Goal: Information Seeking & Learning: Learn about a topic

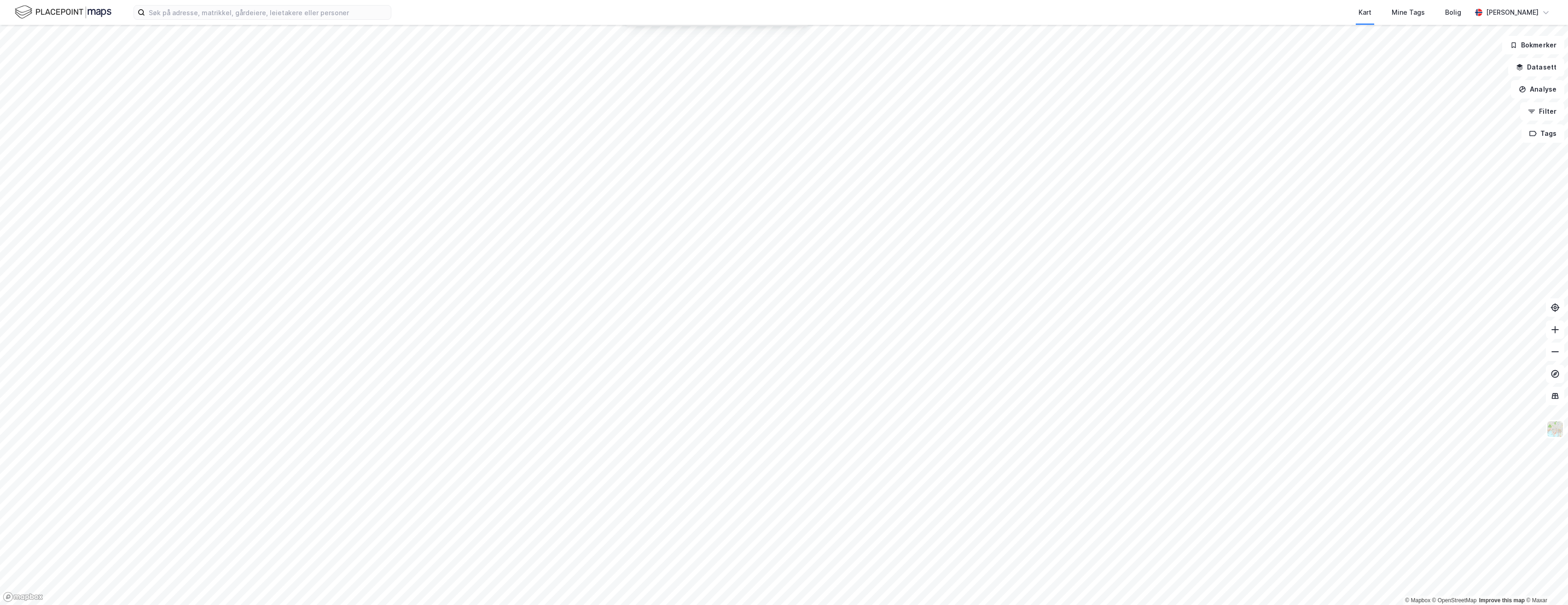
click at [775, 0] on html "Kart Mine Tags [PERSON_NAME] © Mapbox © OpenStreetMap Improve this map © Maxar …" at bounding box center [784, 302] width 1568 height 605
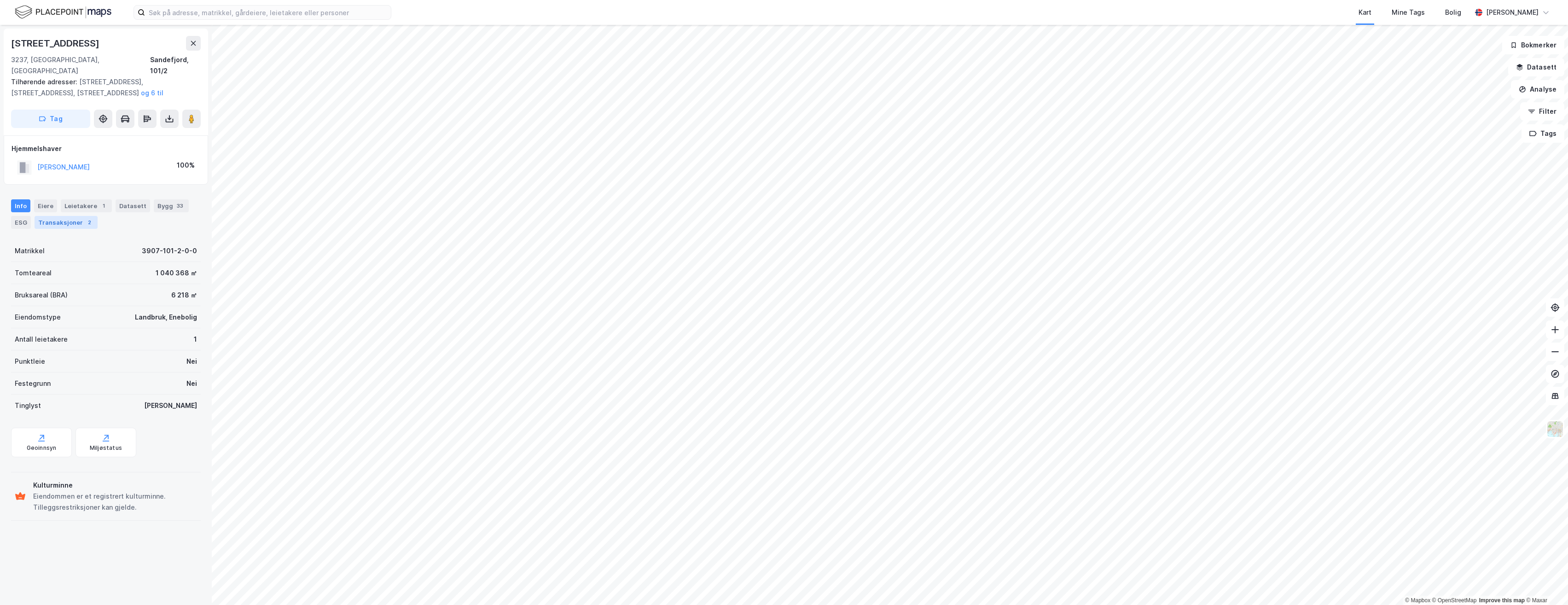
click at [65, 216] on div "Transaksjoner 2" at bounding box center [66, 223] width 63 height 13
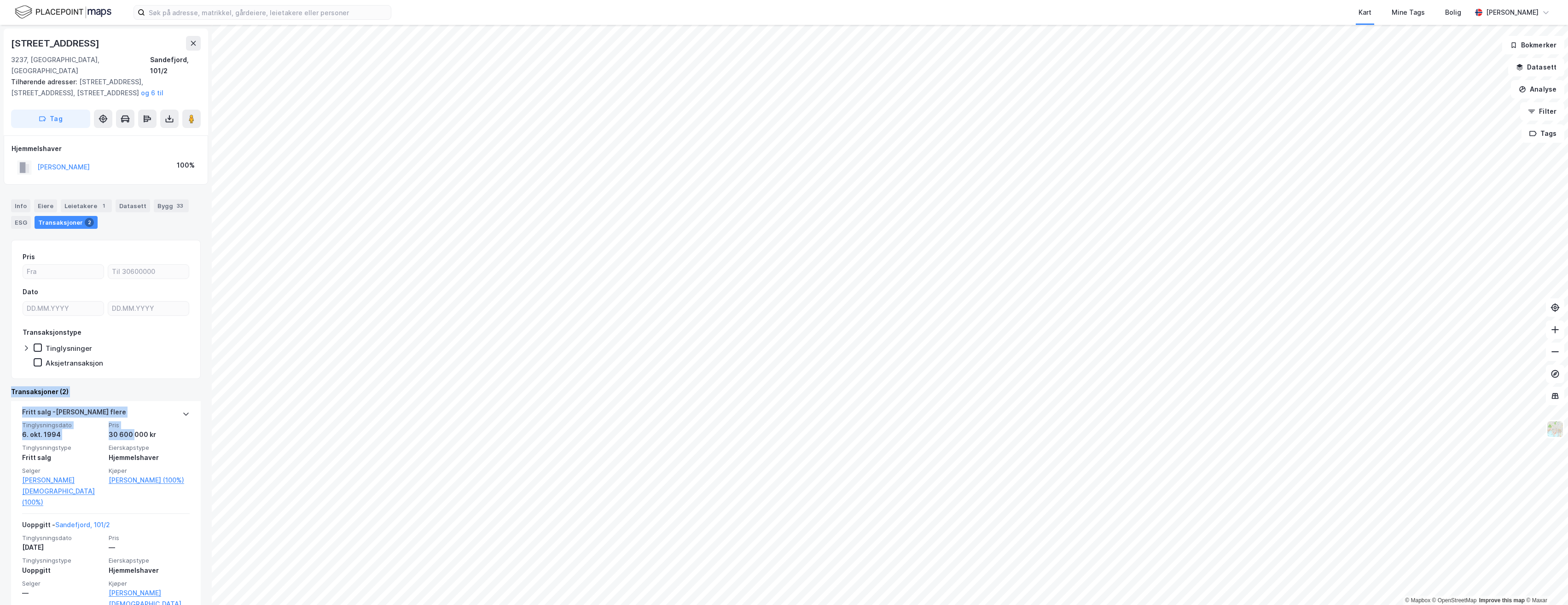
drag, startPoint x: 129, startPoint y: 430, endPoint x: 139, endPoint y: 320, distance: 110.5
click at [139, 320] on div "Pris Dato Transaksjonstype Tinglysninger Aksjetransaksjon Transaksjoner (2) [PE…" at bounding box center [106, 421] width 190 height 364
click at [131, 587] on link "[PERSON_NAME][DEMOGRAPHIC_DATA] (100%)" at bounding box center [149, 604] width 81 height 33
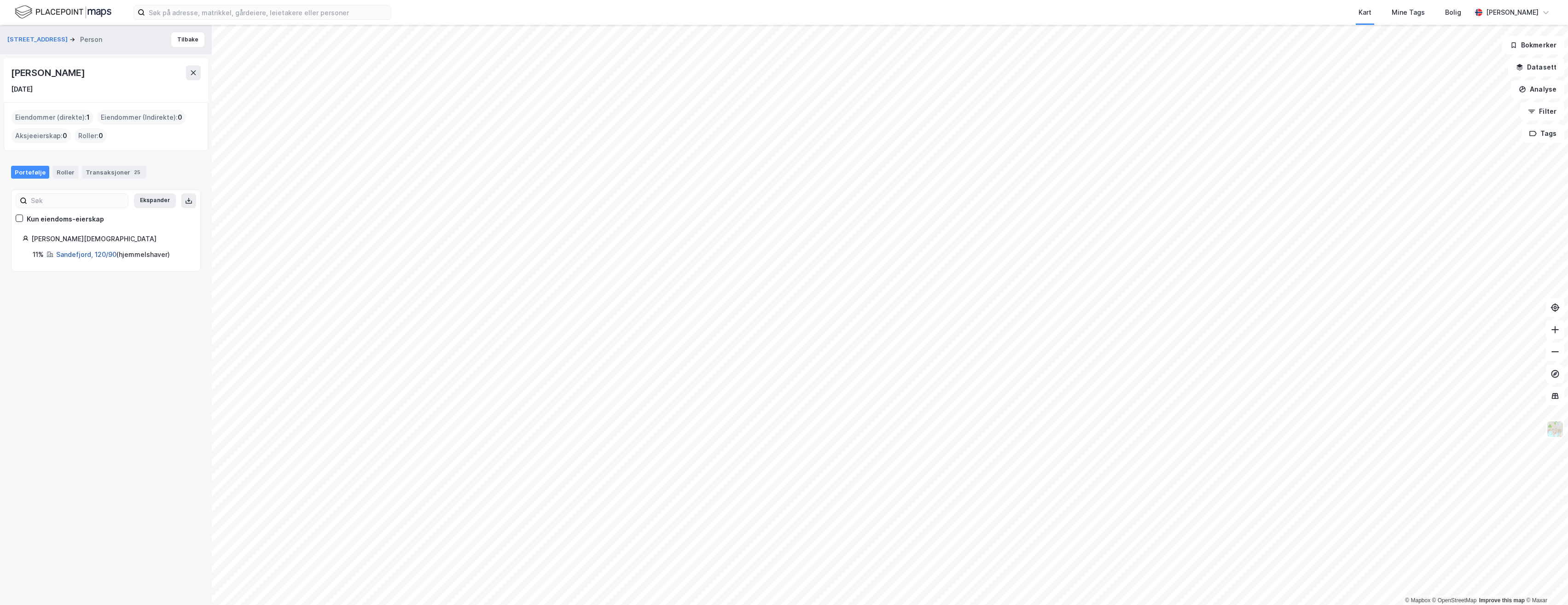
click at [93, 253] on link "Sandefjord, 120/90" at bounding box center [86, 254] width 60 height 8
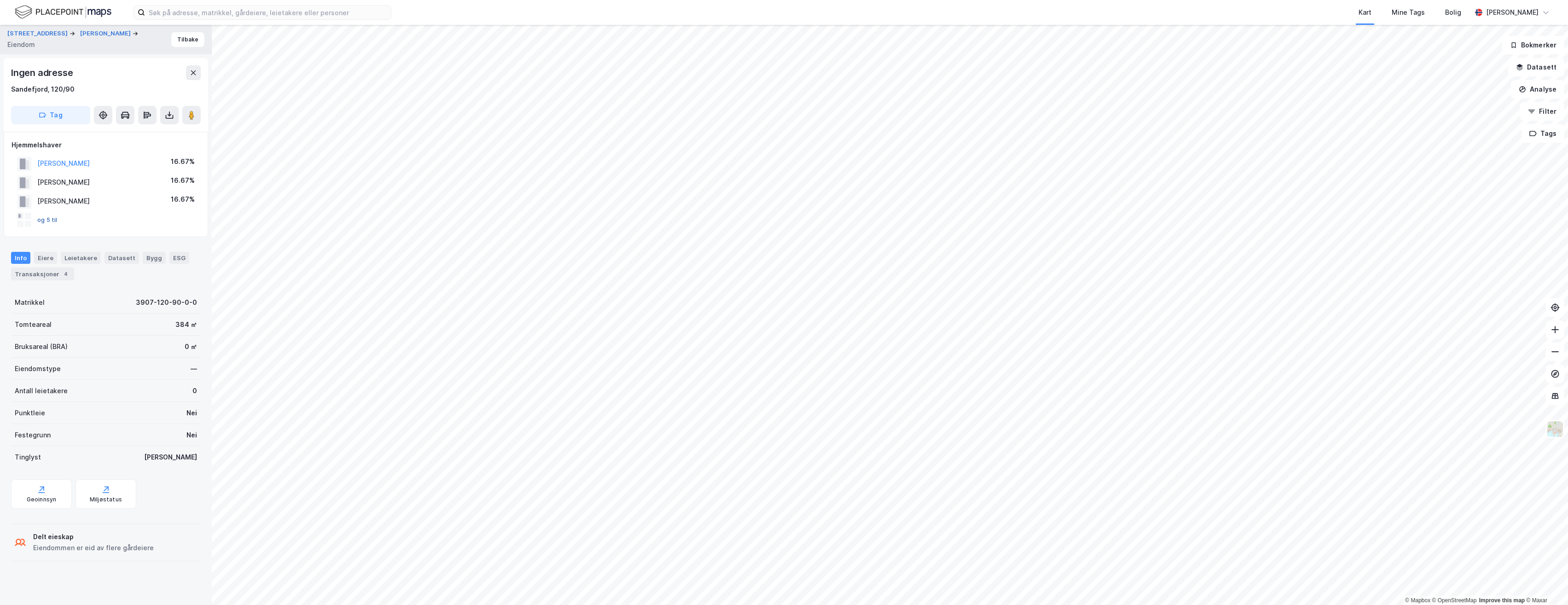
click at [0, 0] on button "og 5 til" at bounding box center [0, 0] width 0 height 0
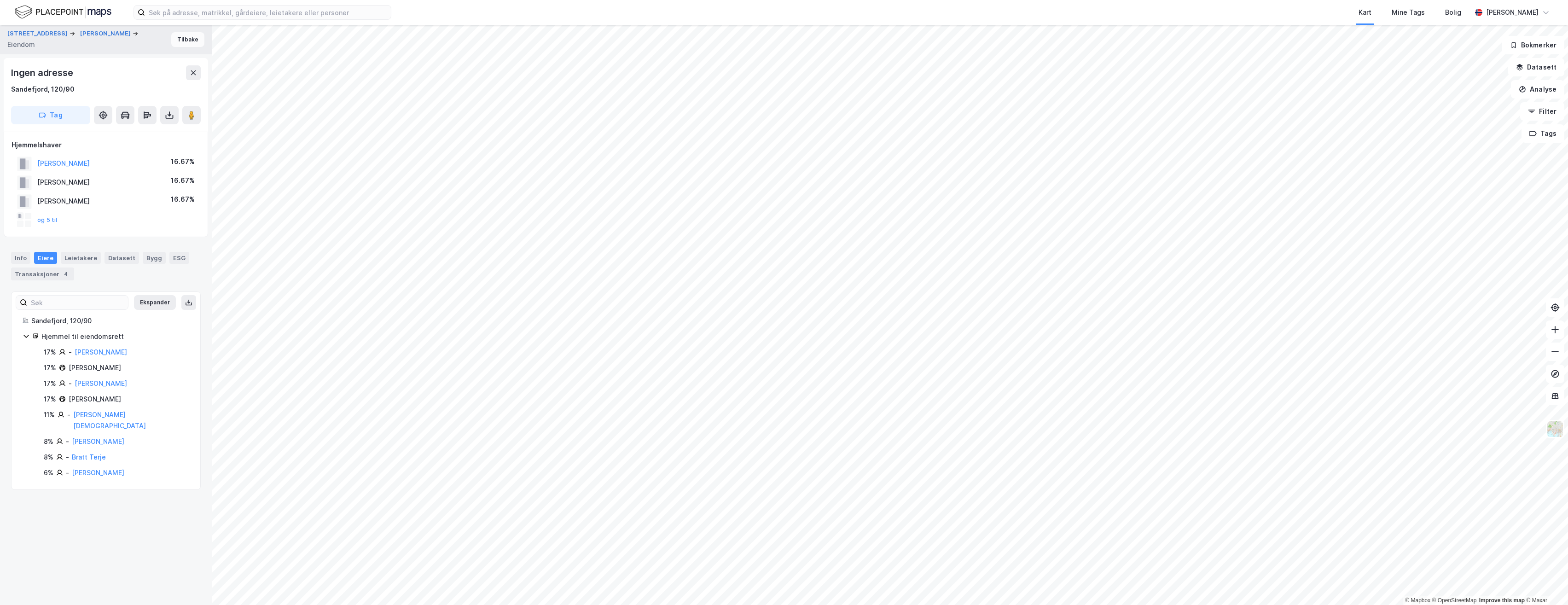
click at [184, 38] on button "Tilbake" at bounding box center [188, 40] width 33 height 15
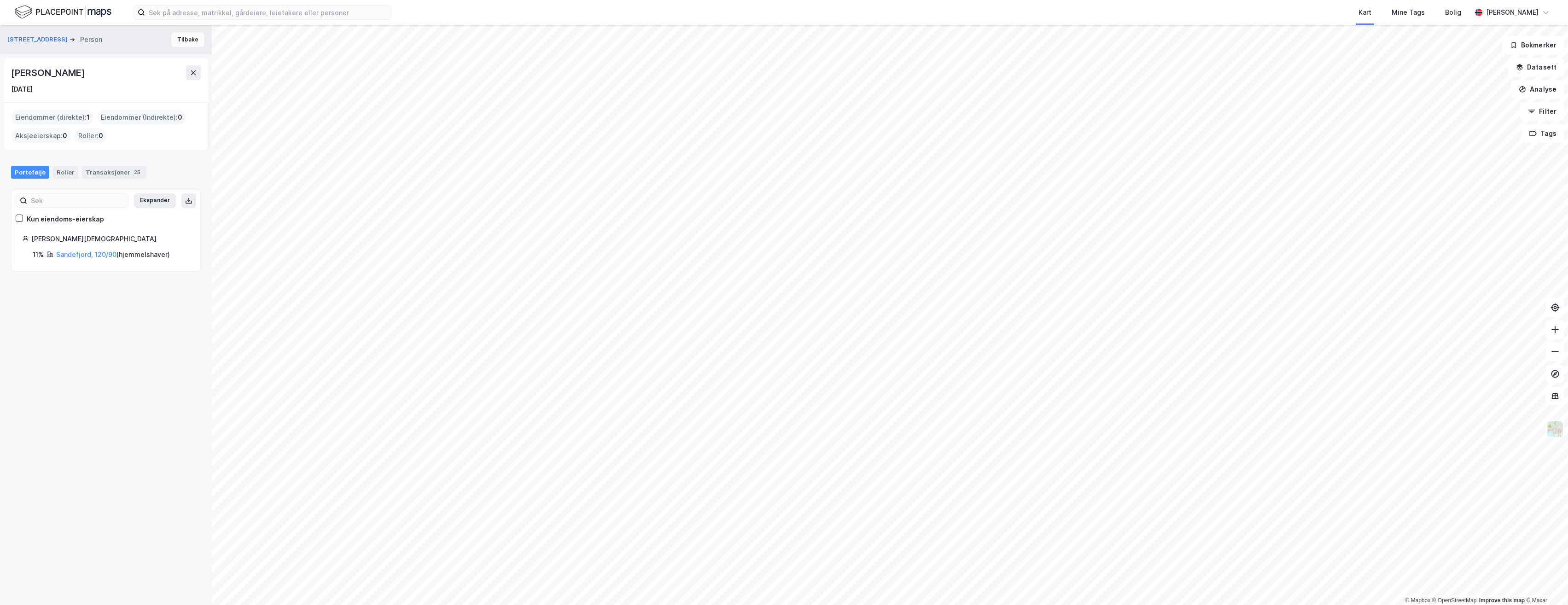
click at [188, 40] on button "Tilbake" at bounding box center [188, 40] width 33 height 15
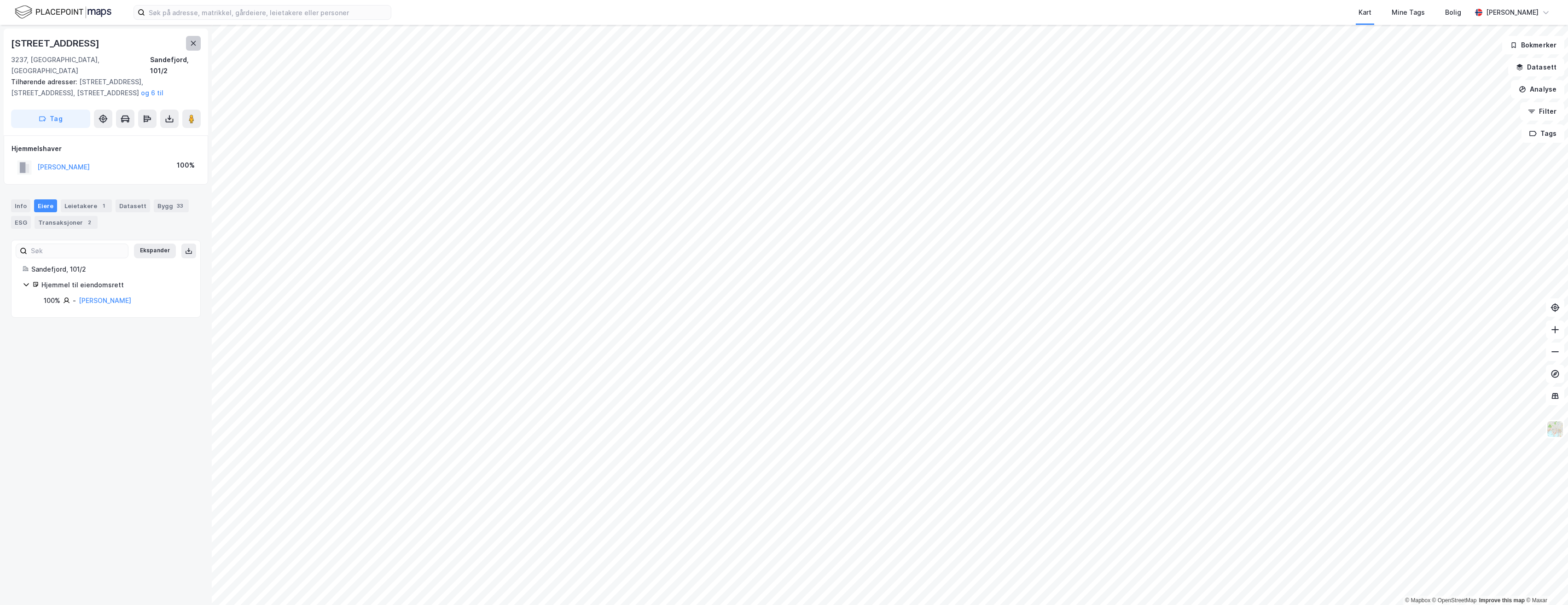
click at [192, 42] on icon at bounding box center [194, 43] width 5 height 5
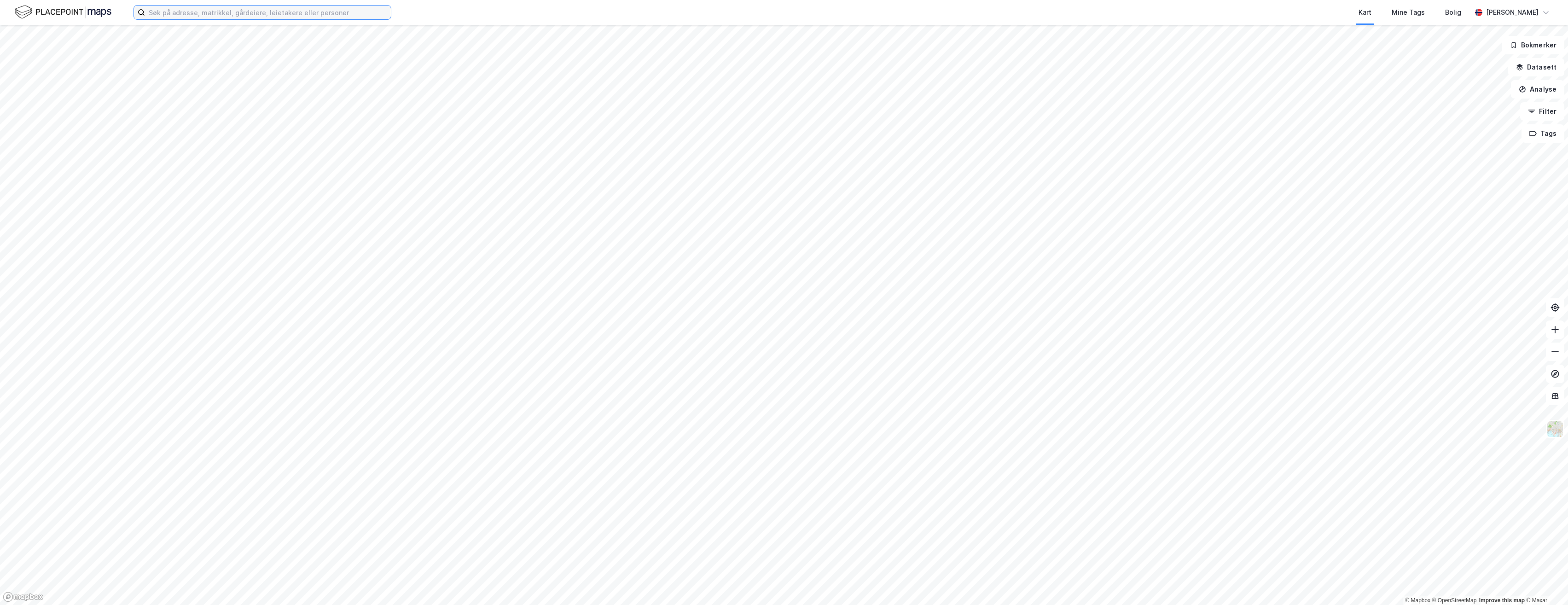
click at [187, 17] on input at bounding box center [268, 12] width 246 height 14
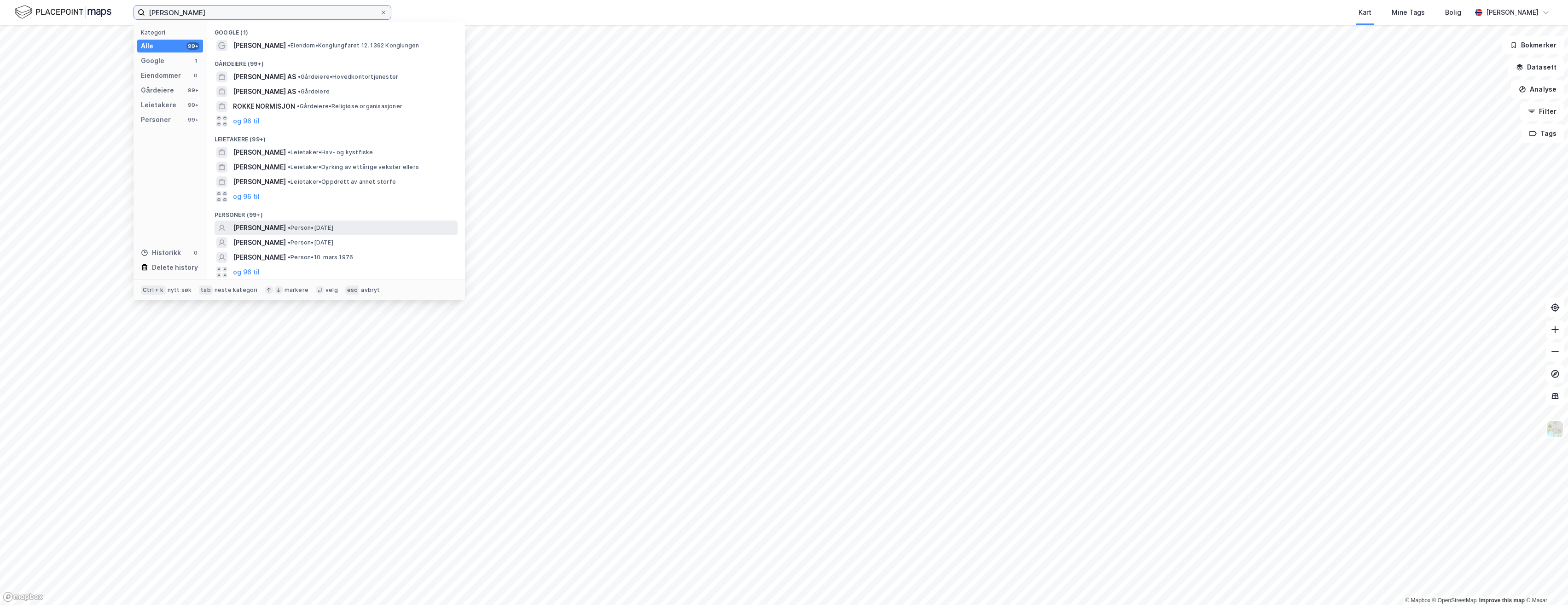
type input "[PERSON_NAME]"
click at [280, 224] on span "[PERSON_NAME]" at bounding box center [260, 228] width 53 height 11
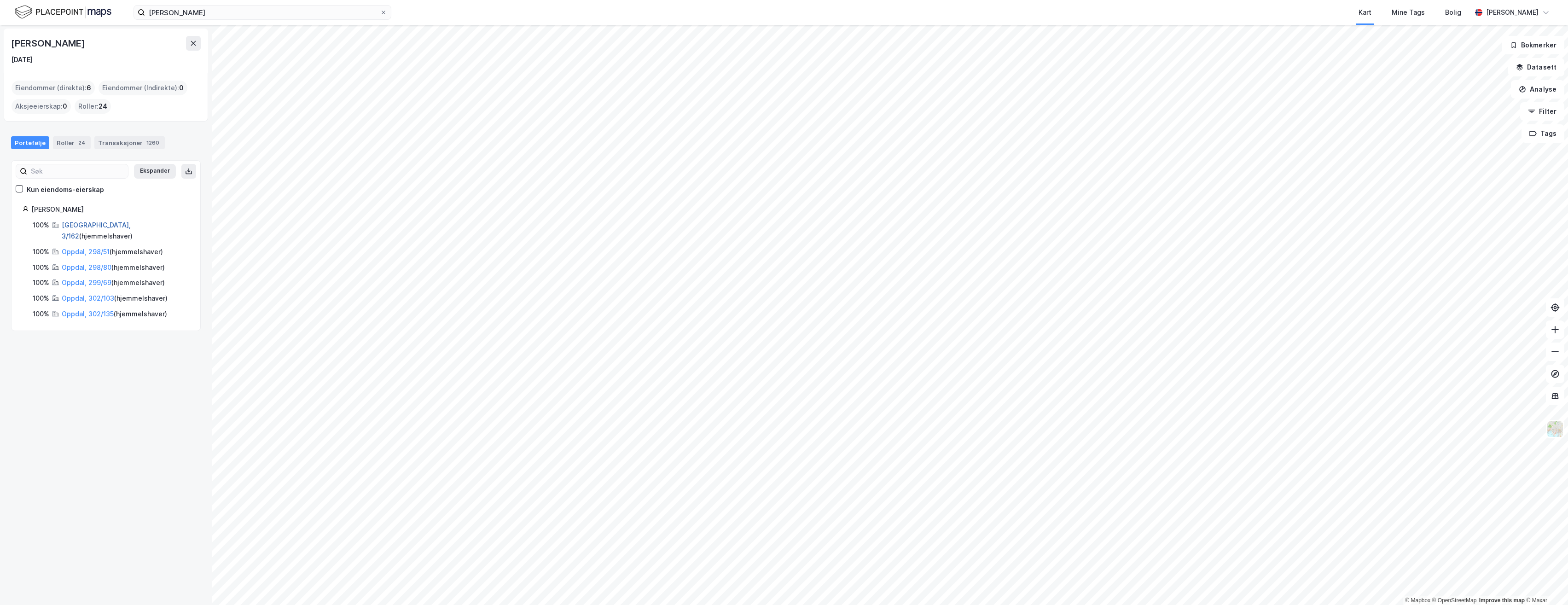
click at [68, 226] on link "[GEOGRAPHIC_DATA], 3/162" at bounding box center [96, 231] width 69 height 19
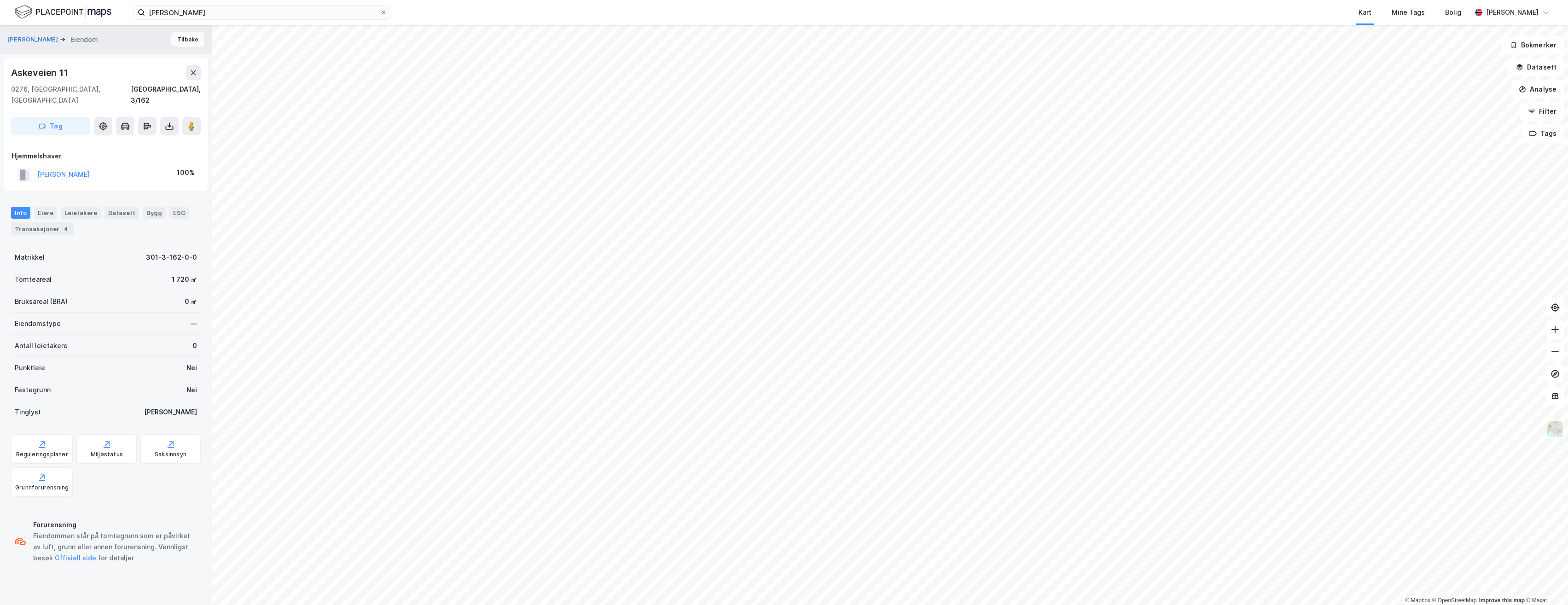
click at [187, 41] on button "Tilbake" at bounding box center [188, 40] width 33 height 15
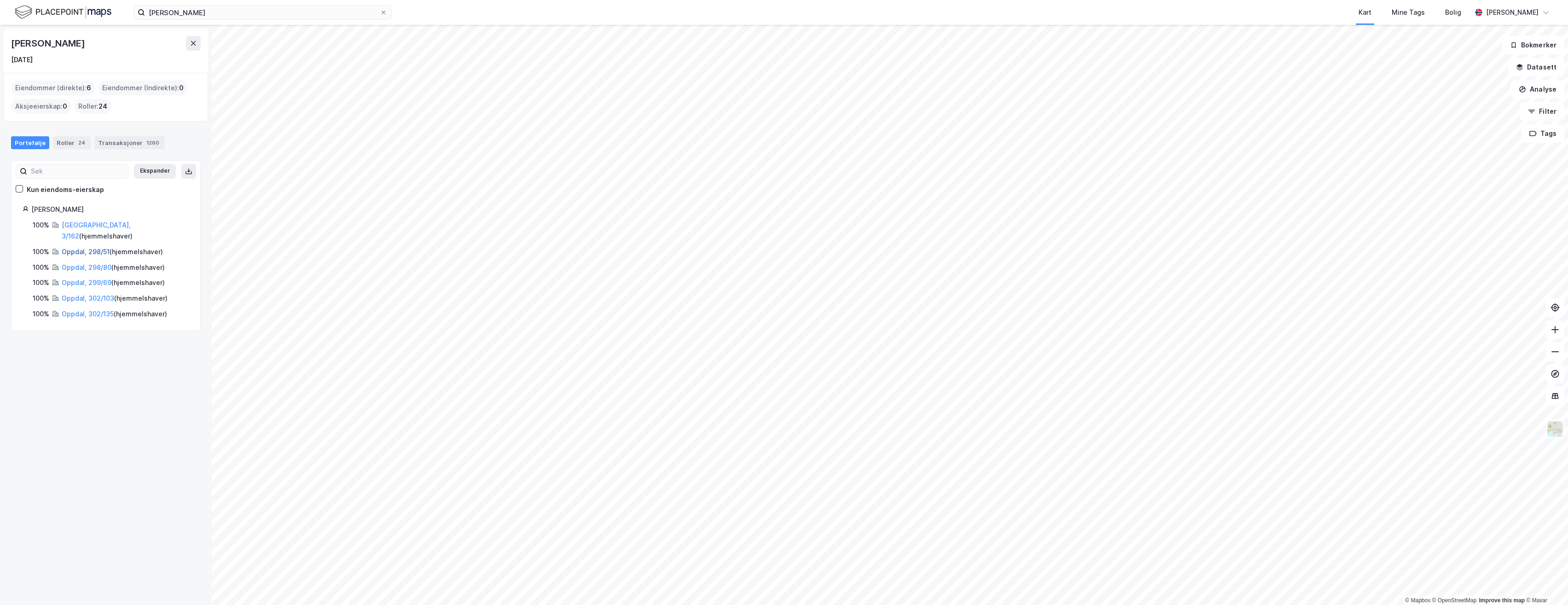
click at [74, 248] on link "Oppdal, 298/51" at bounding box center [85, 252] width 48 height 8
